Goal: Task Accomplishment & Management: Manage account settings

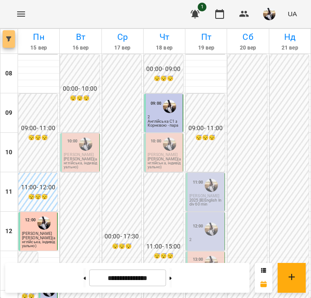
click at [6, 41] on icon "button" at bounding box center [8, 38] width 5 height 5
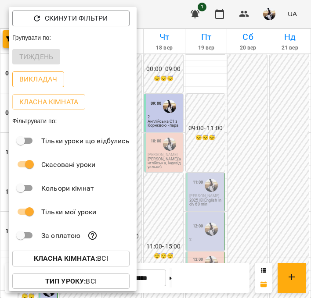
click at [32, 79] on p "Викладач" at bounding box center [38, 79] width 38 height 11
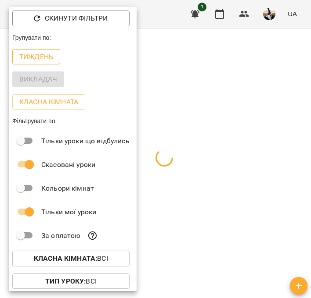
click at [28, 61] on p "Тиждень" at bounding box center [36, 57] width 34 height 11
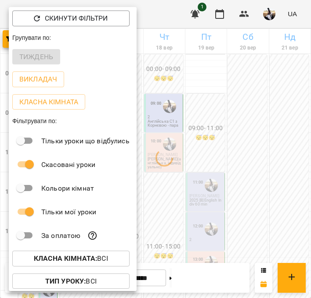
click at [278, 9] on div at bounding box center [155, 149] width 311 height 298
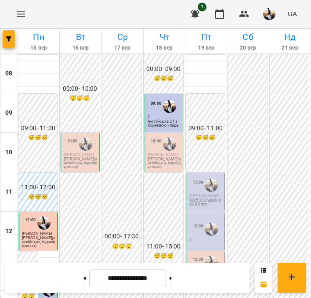
click at [272, 11] on img "button" at bounding box center [269, 14] width 12 height 12
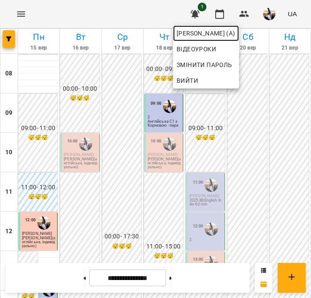
click at [235, 28] on span "[PERSON_NAME] (а)" at bounding box center [205, 33] width 59 height 11
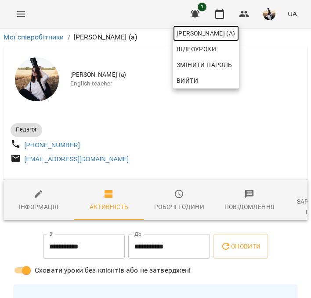
click at [201, 32] on span "[PERSON_NAME] (а)" at bounding box center [205, 33] width 59 height 11
click at [218, 14] on div at bounding box center [155, 149] width 311 height 298
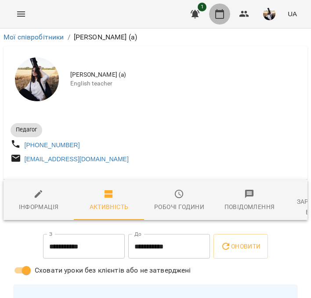
click at [219, 13] on icon "button" at bounding box center [219, 14] width 11 height 11
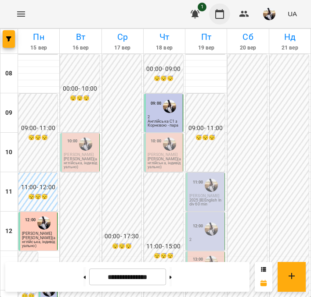
click at [220, 14] on icon "button" at bounding box center [219, 14] width 11 height 11
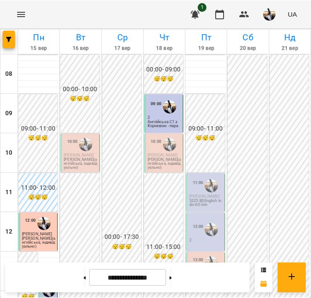
scroll to position [168, 0]
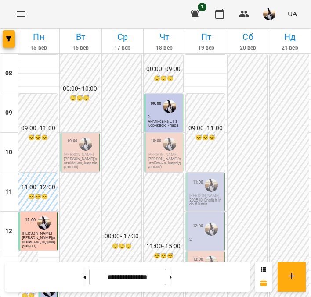
scroll to position [10, 0]
click at [68, 140] on div "10:00" at bounding box center [72, 144] width 11 height 17
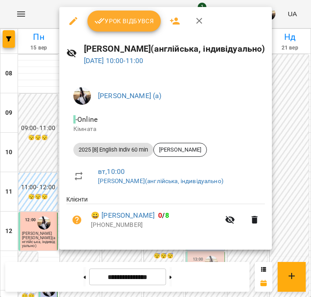
click at [115, 30] on button "Урок відбувся" at bounding box center [124, 21] width 74 height 21
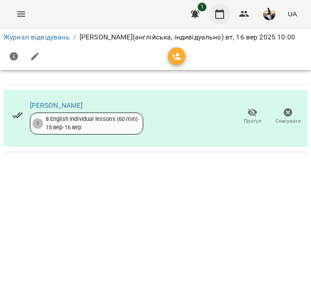
click at [220, 14] on icon "button" at bounding box center [219, 14] width 11 height 11
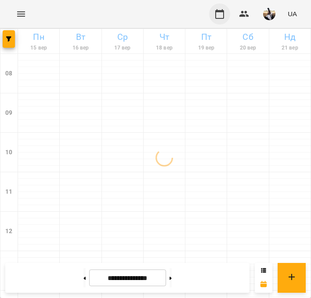
click at [217, 17] on icon "button" at bounding box center [219, 14] width 11 height 11
click at [275, 13] on img "button" at bounding box center [269, 14] width 12 height 12
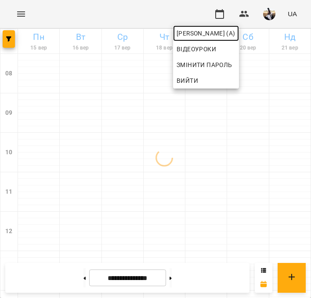
click at [235, 32] on span "[PERSON_NAME] (а)" at bounding box center [205, 33] width 59 height 11
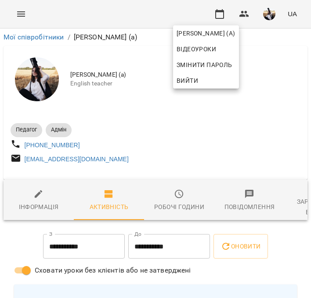
click at [20, 13] on div at bounding box center [155, 149] width 311 height 298
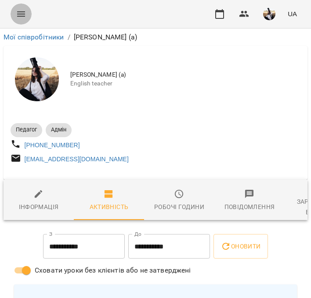
click at [21, 12] on icon "Menu" at bounding box center [21, 14] width 11 height 11
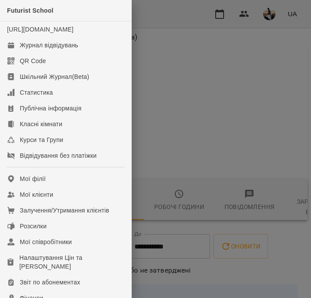
click at [244, 53] on div at bounding box center [155, 149] width 311 height 298
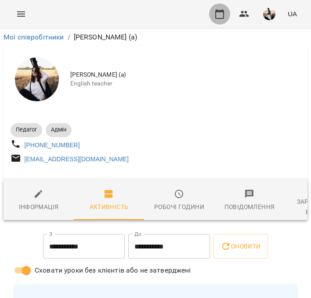
click at [222, 20] on button "button" at bounding box center [219, 14] width 21 height 21
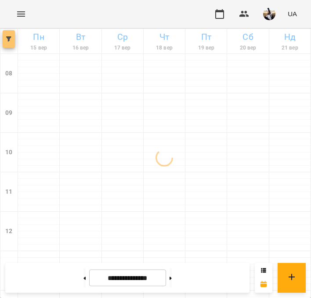
click at [10, 34] on button "button" at bounding box center [9, 39] width 12 height 18
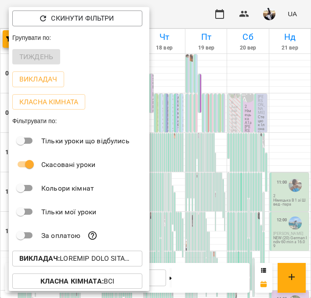
scroll to position [27, 0]
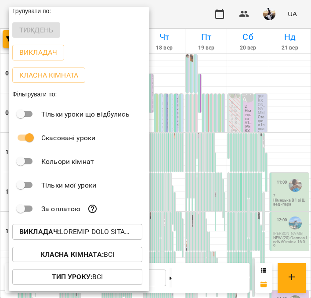
click at [78, 231] on p "Викладач :" at bounding box center [77, 232] width 116 height 11
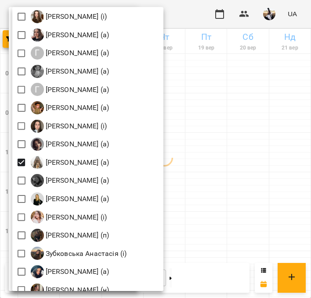
click at [243, 138] on div at bounding box center [155, 149] width 311 height 298
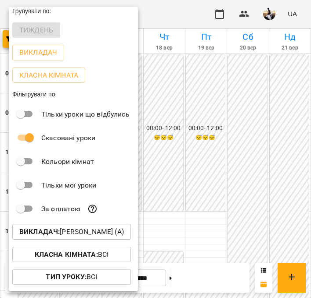
click at [240, 137] on div at bounding box center [155, 149] width 311 height 298
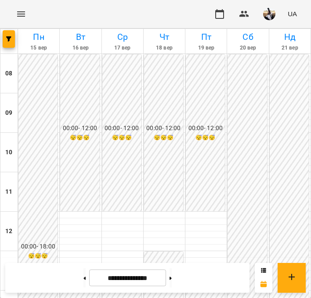
scroll to position [294, 0]
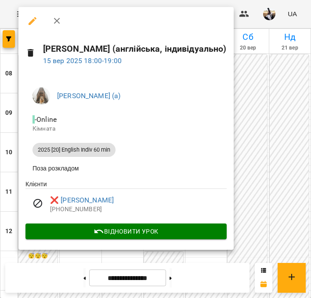
click at [257, 113] on div at bounding box center [155, 149] width 311 height 298
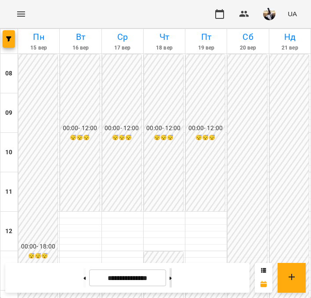
click at [172, 284] on button at bounding box center [170, 278] width 2 height 19
type input "**********"
click at [15, 40] on div at bounding box center [9, 41] width 18 height 25
click at [11, 38] on span "button" at bounding box center [9, 38] width 12 height 5
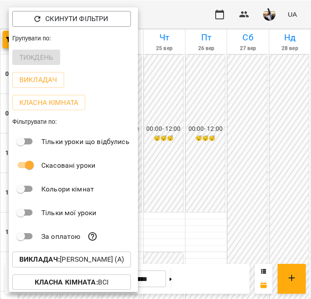
scroll to position [49, 0]
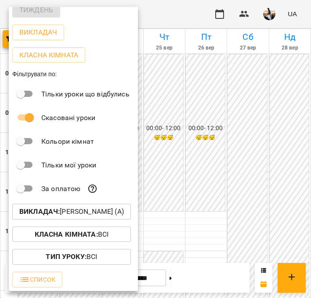
click at [83, 209] on p "Викладач : Громова Вікторія (а)" at bounding box center [71, 212] width 104 height 11
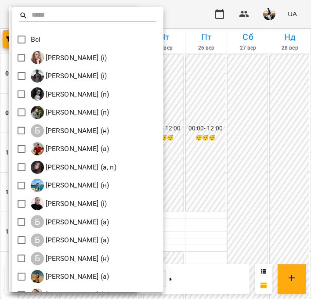
scroll to position [49, 0]
